Goal: Task Accomplishment & Management: Use online tool/utility

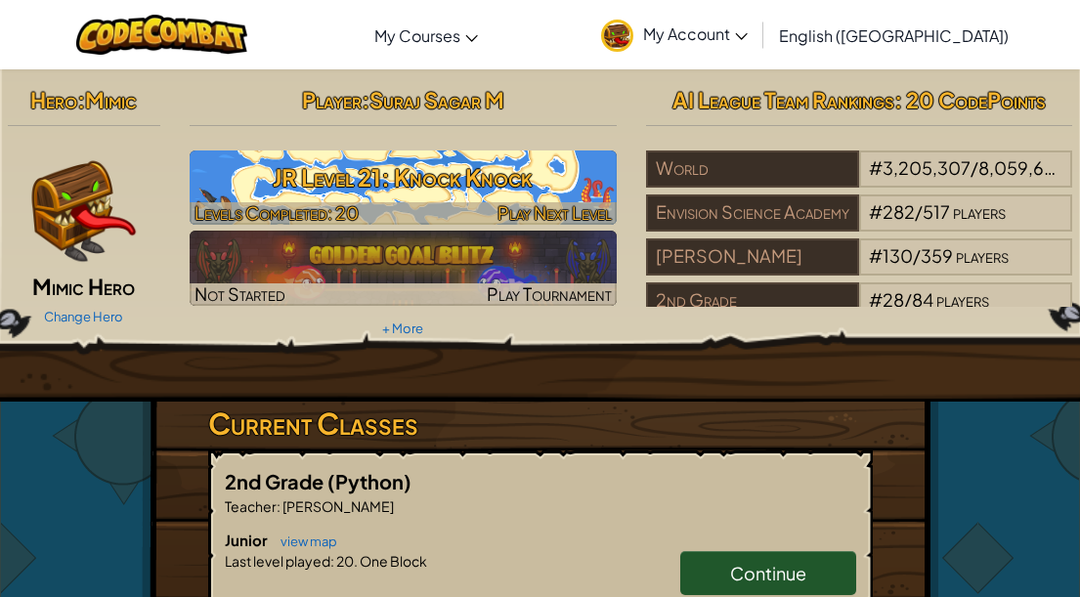
click at [533, 189] on h3 "JR Level 21: Knock Knock" at bounding box center [403, 177] width 427 height 44
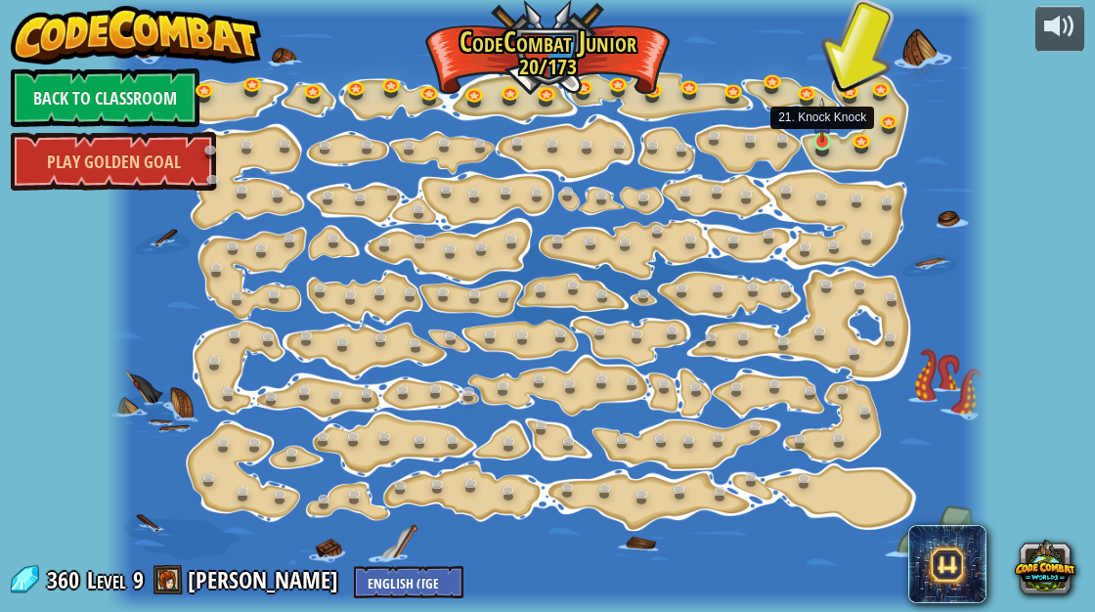
click at [828, 125] on img at bounding box center [823, 120] width 20 height 46
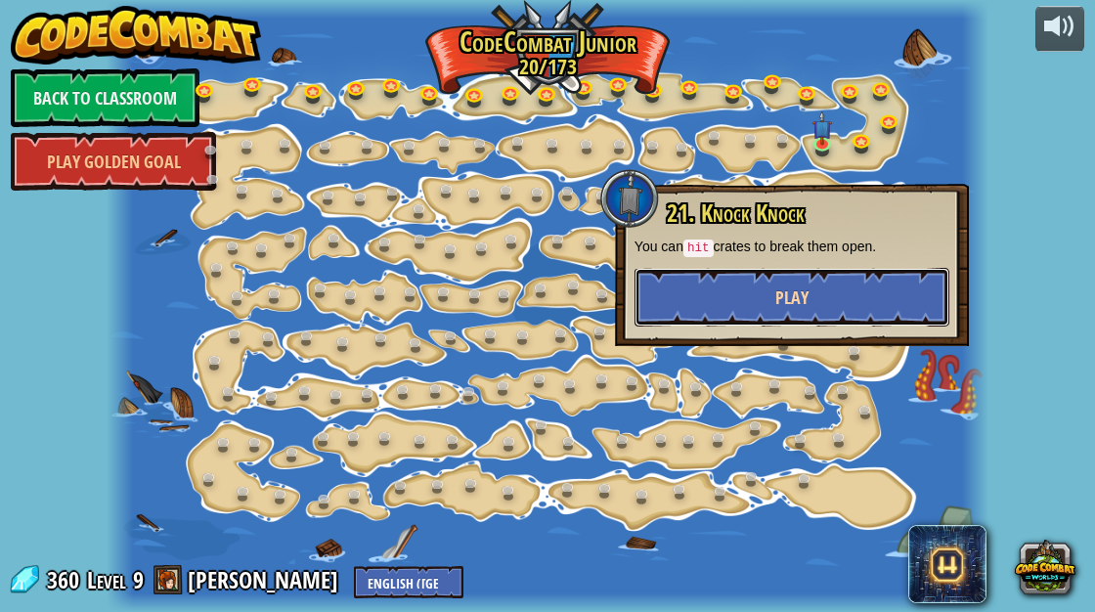
click at [725, 287] on button "Play" at bounding box center [792, 297] width 315 height 59
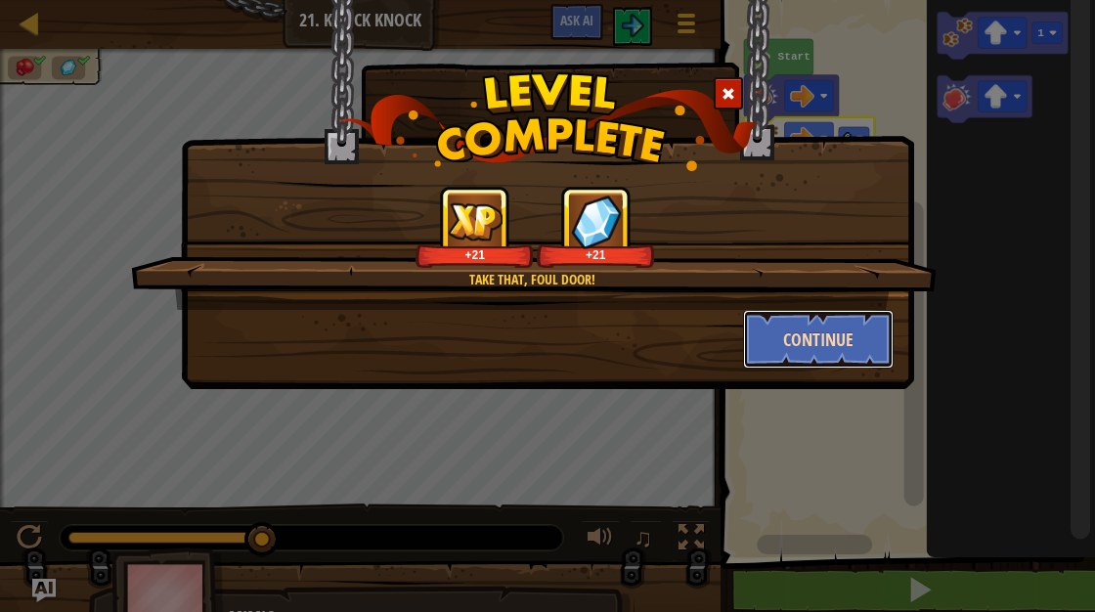
click at [817, 336] on button "Continue" at bounding box center [819, 339] width 152 height 59
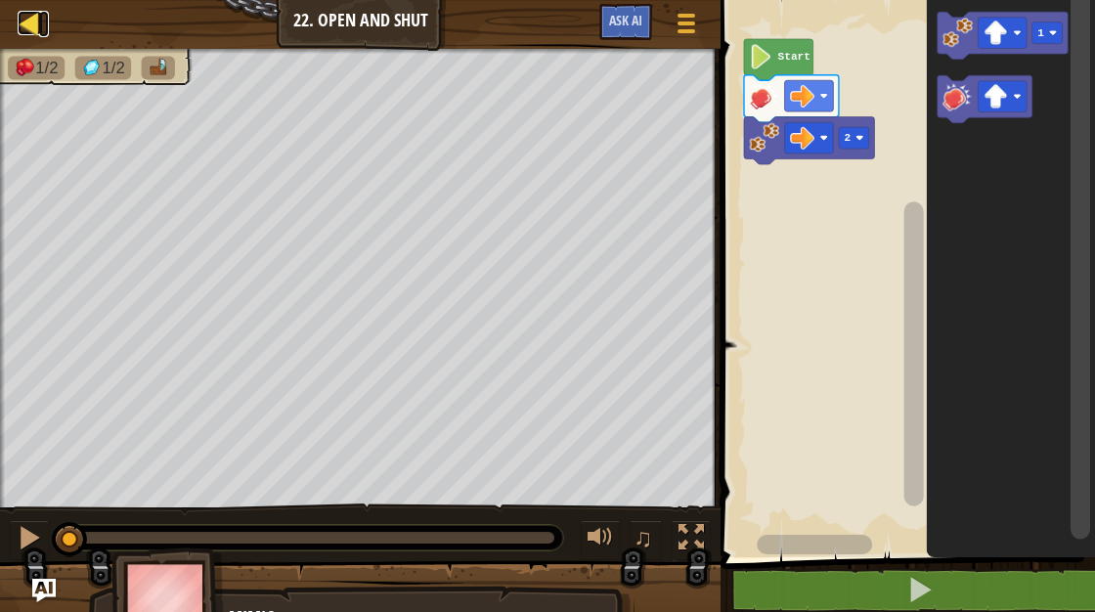
click at [24, 23] on div at bounding box center [30, 23] width 24 height 24
